Goal: Task Accomplishment & Management: Manage account settings

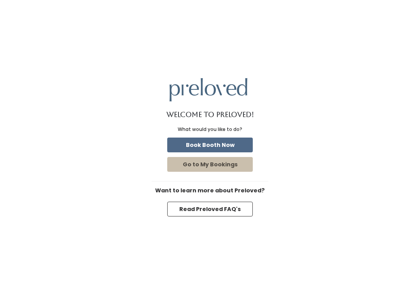
click at [237, 167] on button "Go to My Bookings" at bounding box center [210, 164] width 86 height 15
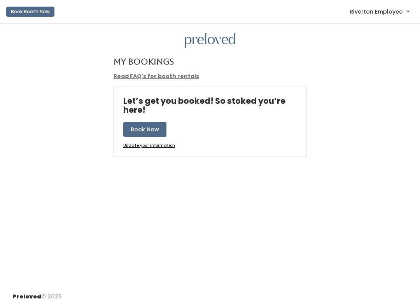
click at [398, 16] on span "Riverton Employee" at bounding box center [376, 11] width 53 height 9
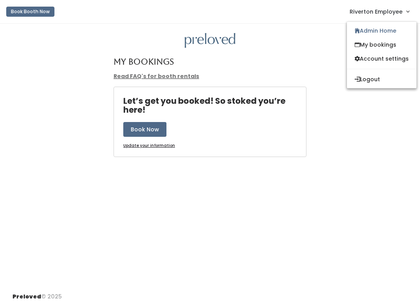
click at [385, 36] on link "Admin Home" at bounding box center [382, 31] width 70 height 14
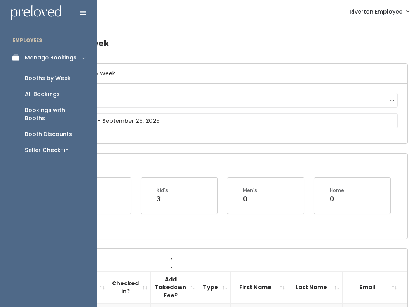
click at [65, 130] on div "Booth Discounts" at bounding box center [48, 134] width 47 height 8
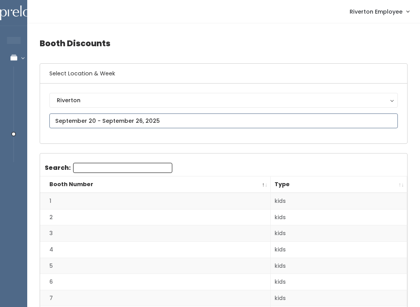
click at [241, 121] on input "text" at bounding box center [223, 121] width 349 height 15
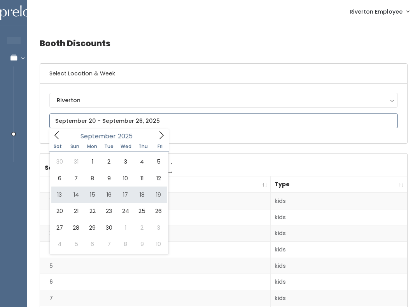
type input "September 13 to September 19"
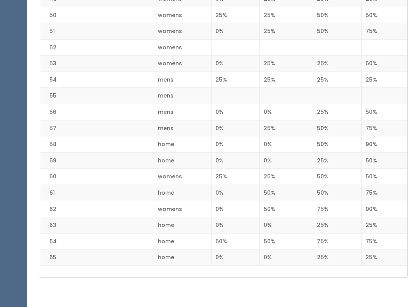
scroll to position [979, 0]
